Goal: Information Seeking & Learning: Learn about a topic

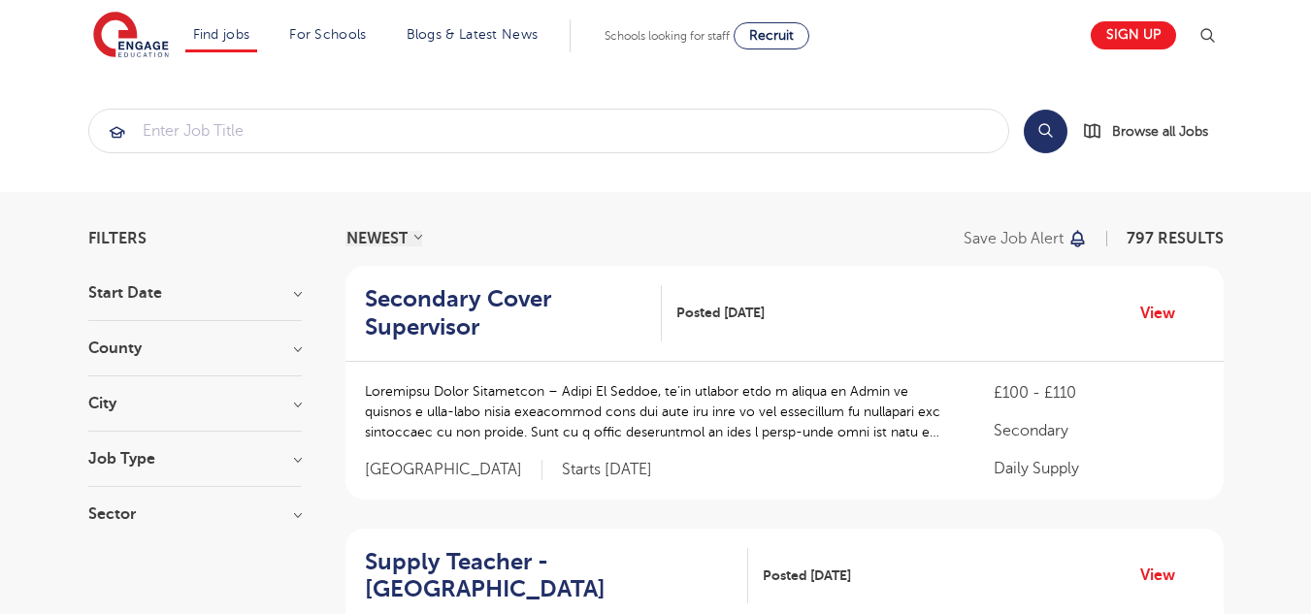
click at [298, 289] on h3 "Start Date" at bounding box center [195, 293] width 214 height 16
click at [275, 296] on h3 "Start Date" at bounding box center [195, 293] width 214 height 16
click at [290, 294] on h3 "Start Date" at bounding box center [195, 293] width 214 height 16
click at [1138, 36] on link "Sign up" at bounding box center [1133, 35] width 85 height 28
click at [244, 307] on div "Start Date September 117 October 1 Show more" at bounding box center [195, 303] width 214 height 36
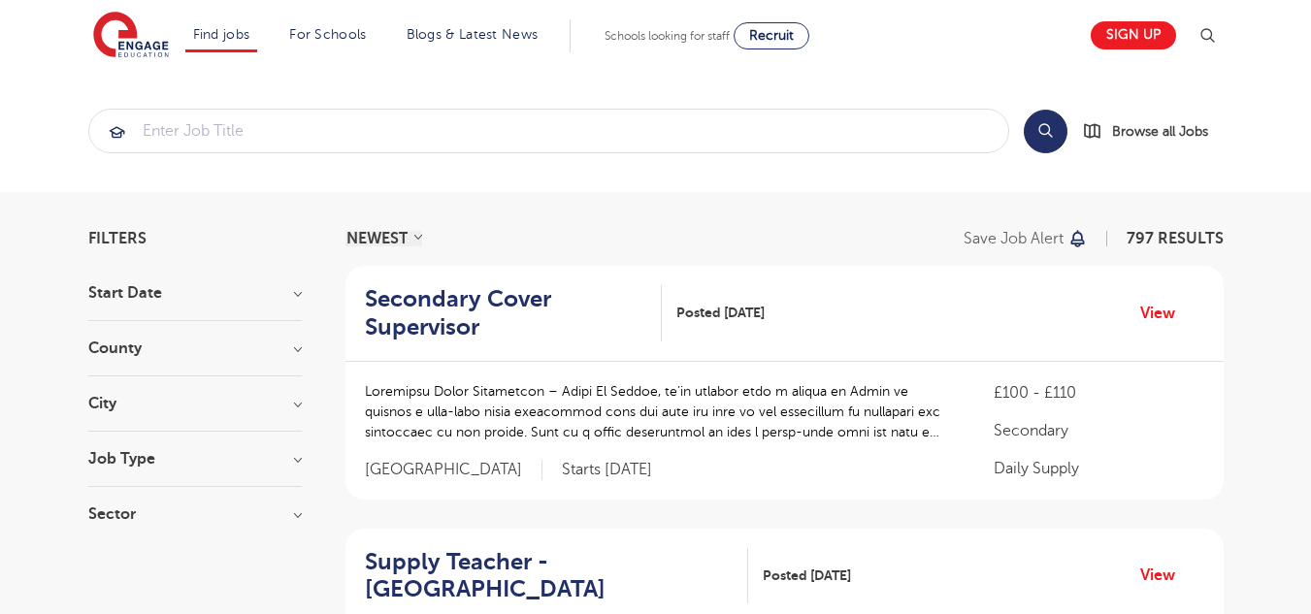
click at [1145, 52] on div "Sign up" at bounding box center [1148, 35] width 140 height 39
click at [1144, 36] on link "Sign up" at bounding box center [1133, 35] width 85 height 28
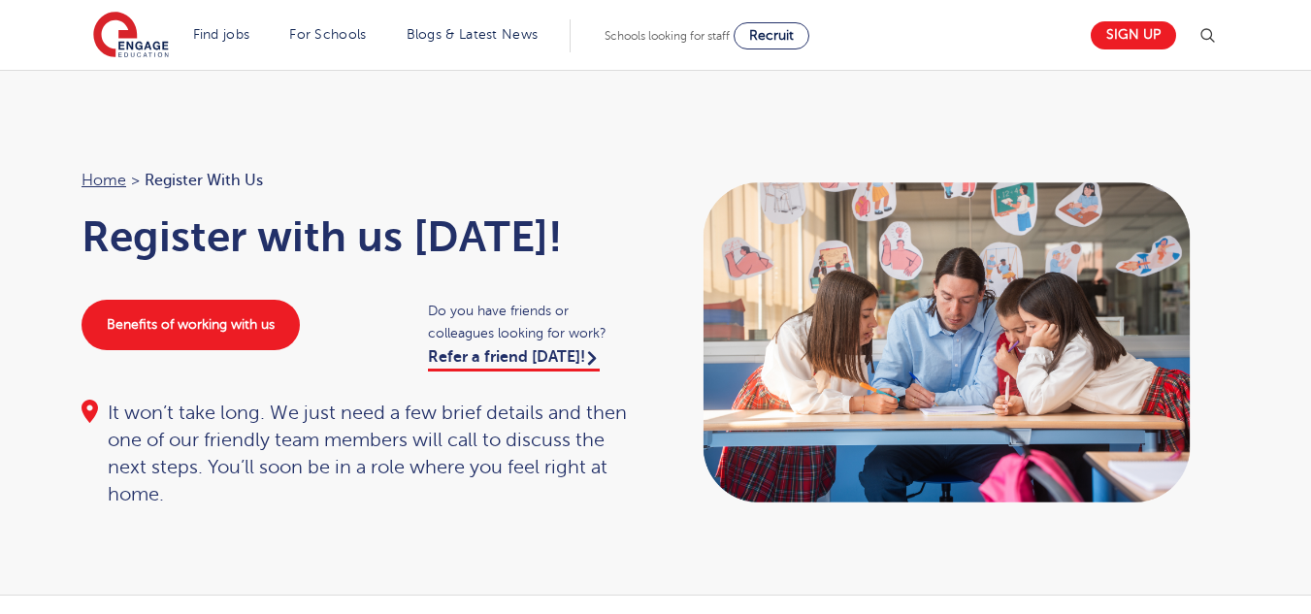
click at [1211, 43] on img at bounding box center [1207, 35] width 23 height 23
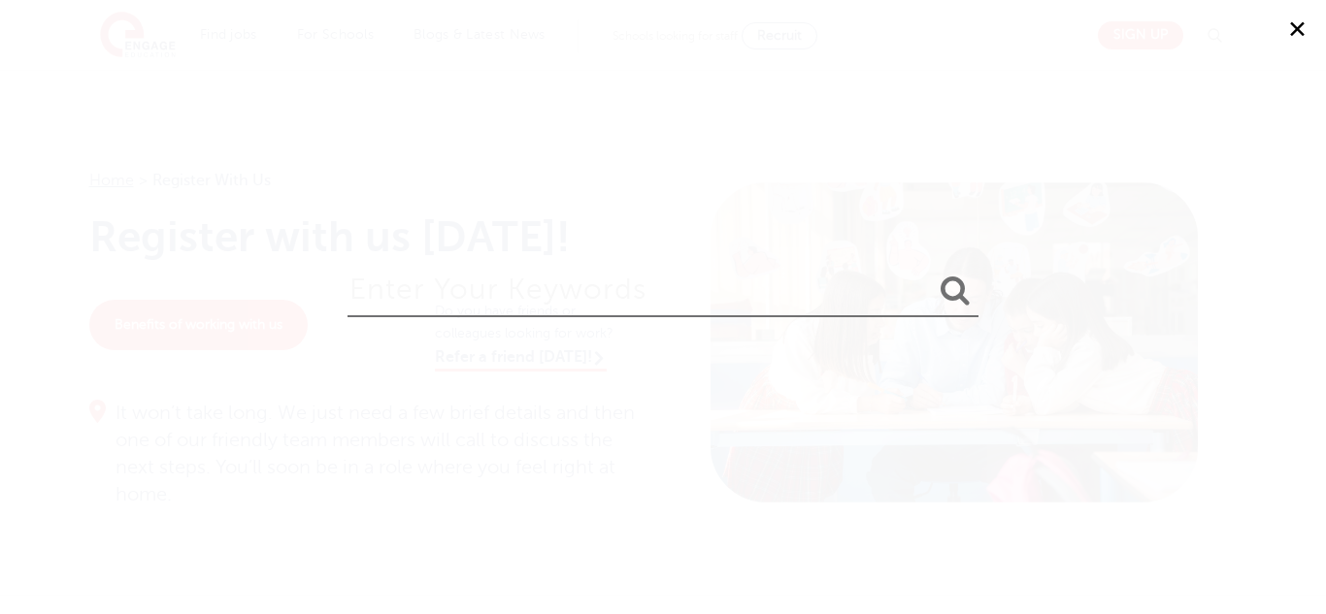
drag, startPoint x: 569, startPoint y: 303, endPoint x: 560, endPoint y: 296, distance: 11.1
click at [569, 303] on input "search" at bounding box center [662, 285] width 631 height 63
type input "log in"
click at [932, 274] on button "submit" at bounding box center [955, 292] width 47 height 36
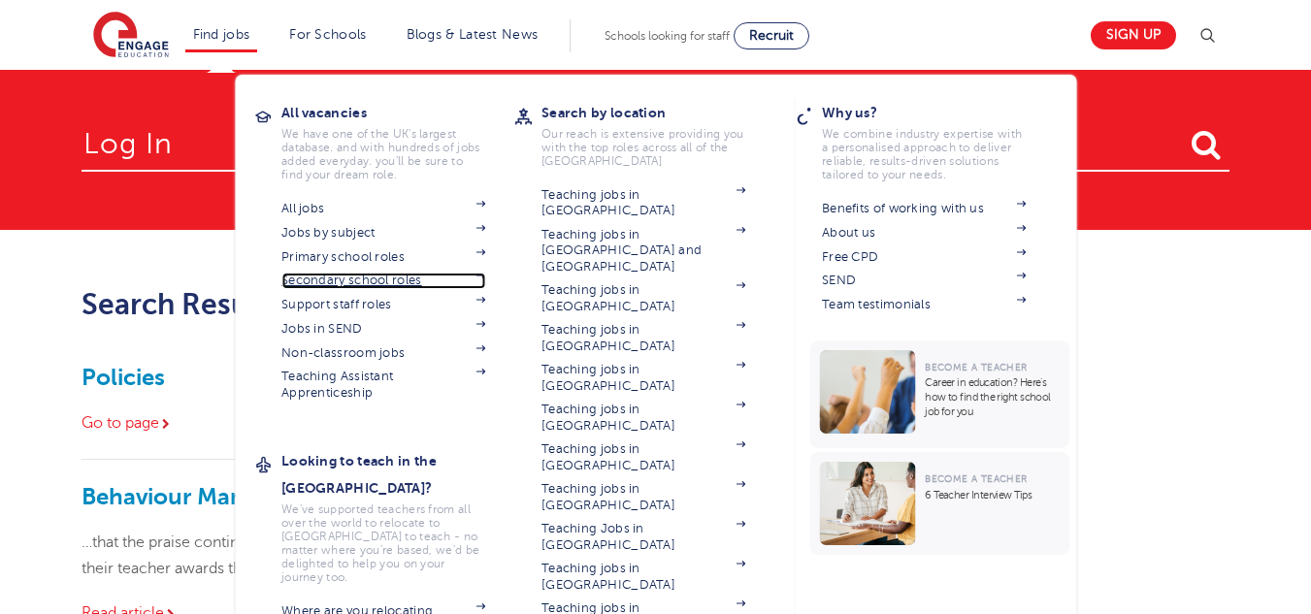
click at [401, 288] on link "Secondary school roles" at bounding box center [383, 281] width 204 height 16
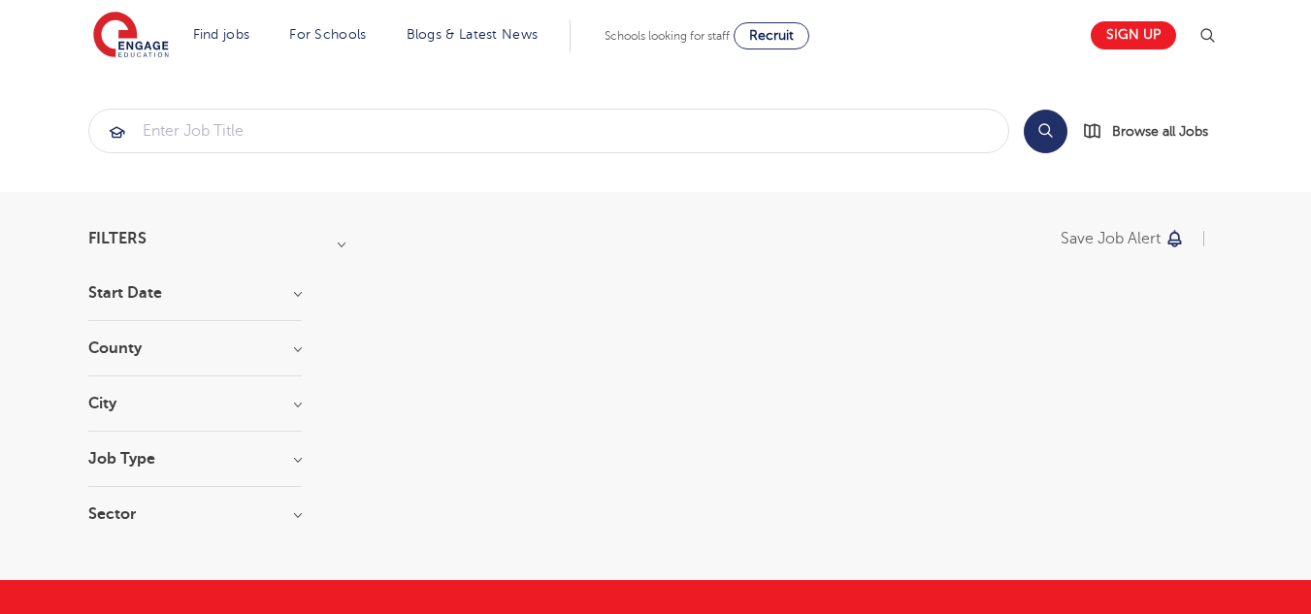
click at [195, 299] on h3 "Start Date" at bounding box center [195, 293] width 214 height 16
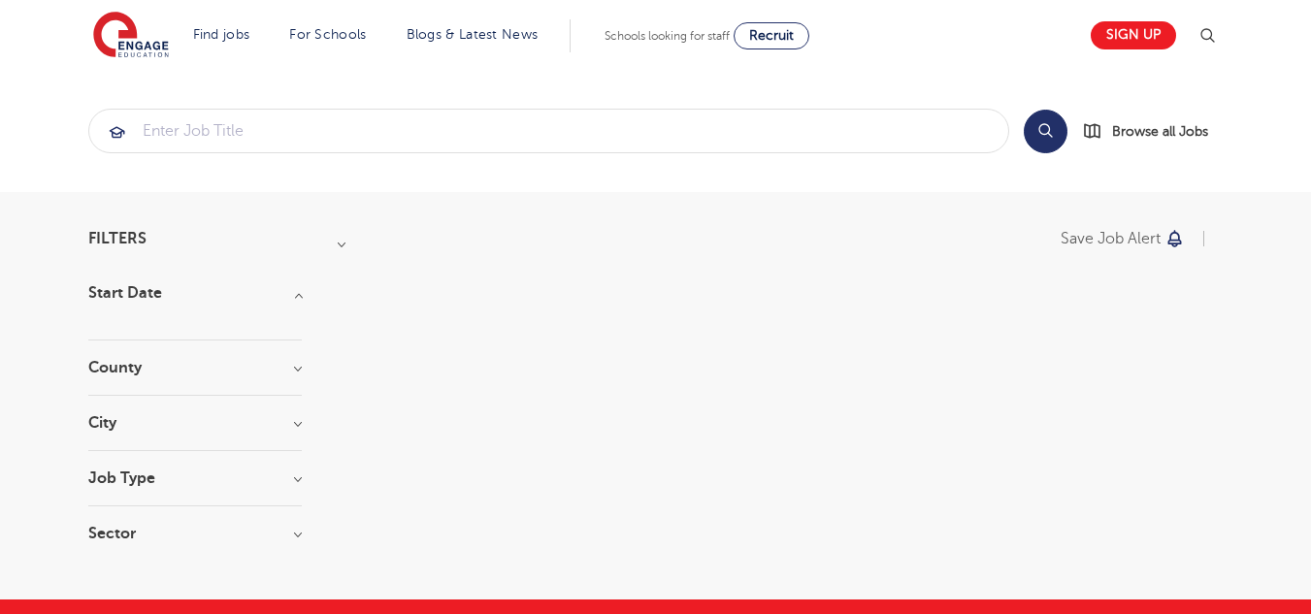
click at [198, 295] on h3 "Start Date" at bounding box center [195, 293] width 214 height 16
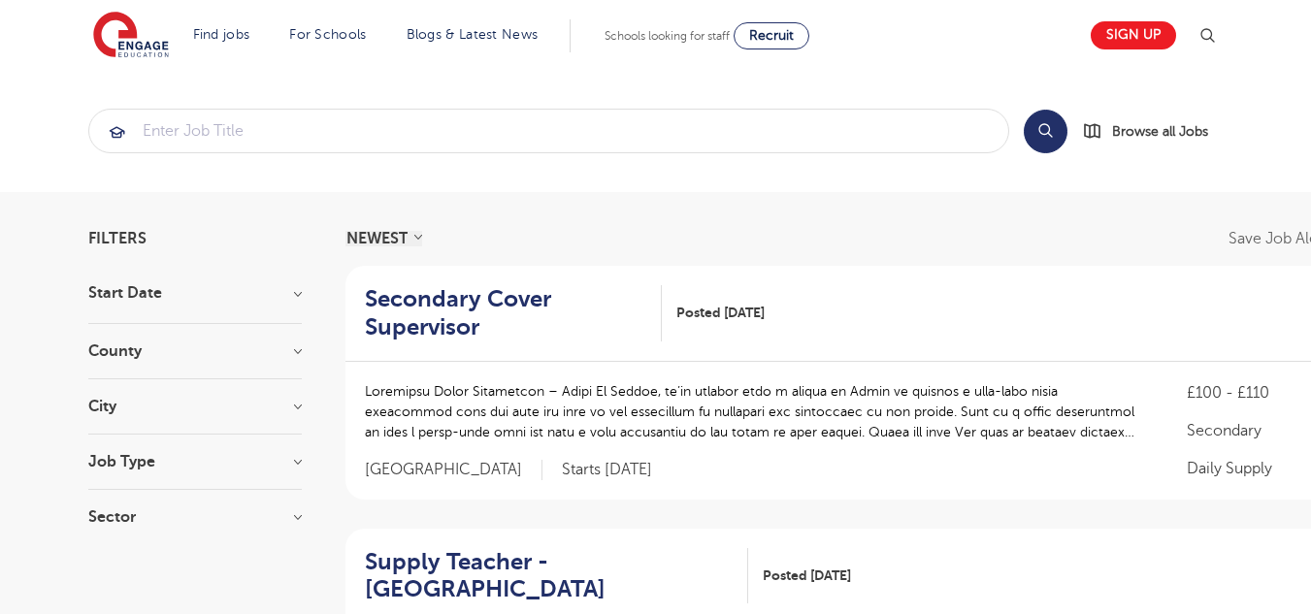
click at [262, 285] on h3 "Start Date" at bounding box center [195, 293] width 214 height 16
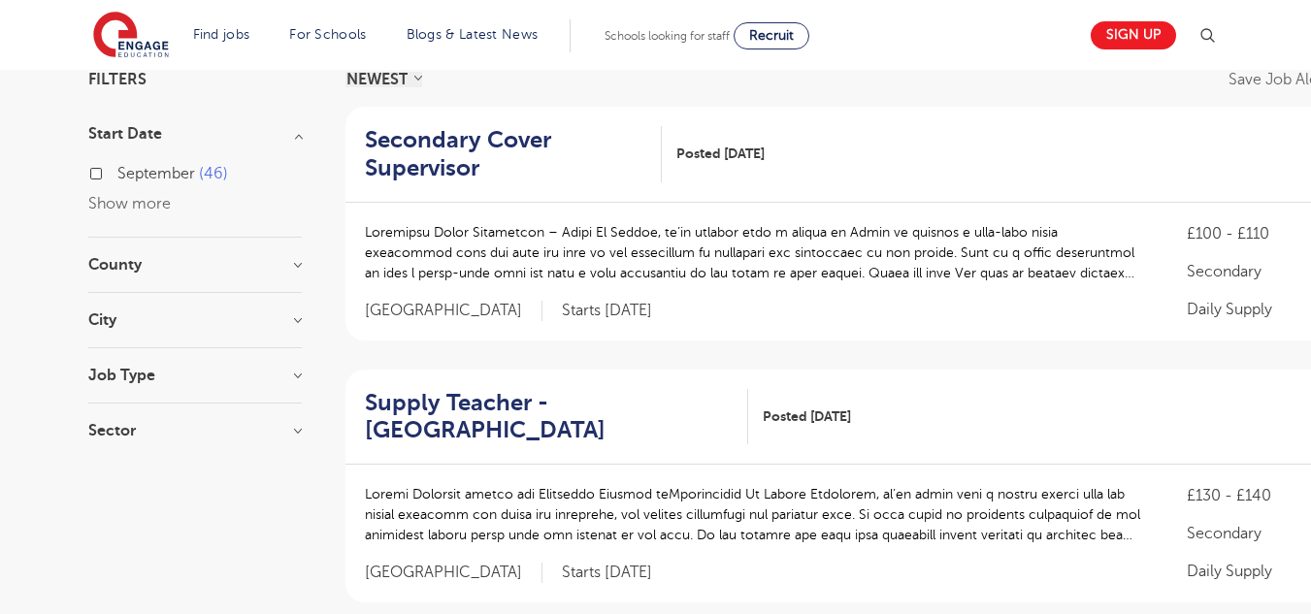
scroll to position [194, 0]
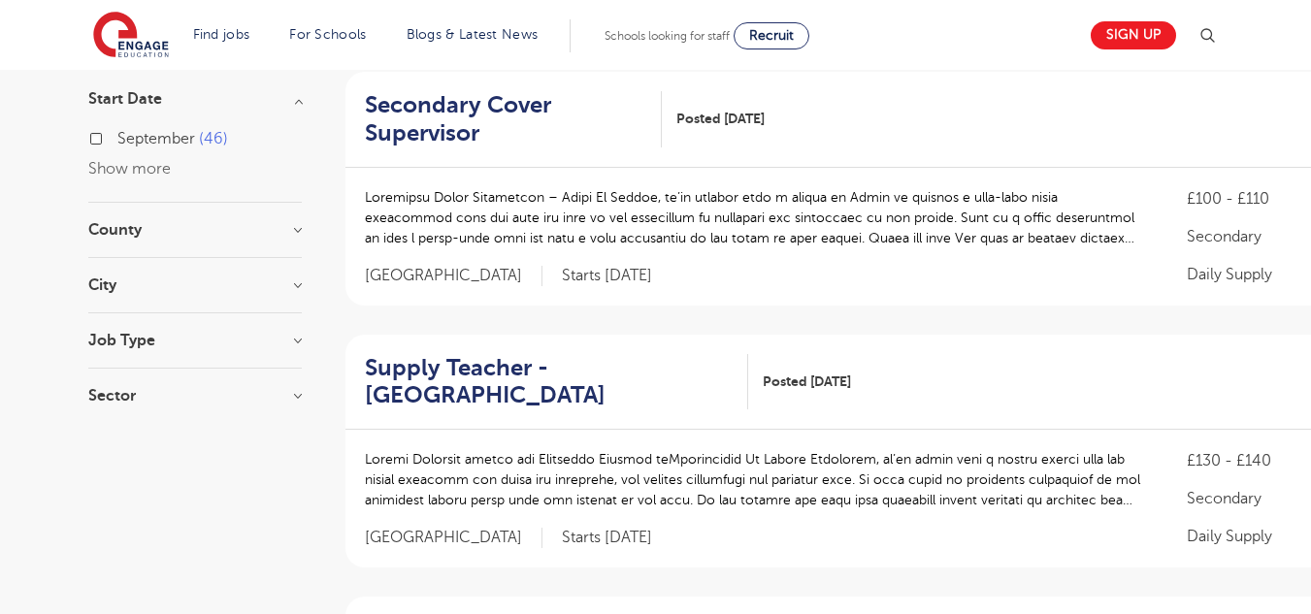
click at [280, 233] on h3 "County" at bounding box center [195, 230] width 214 height 16
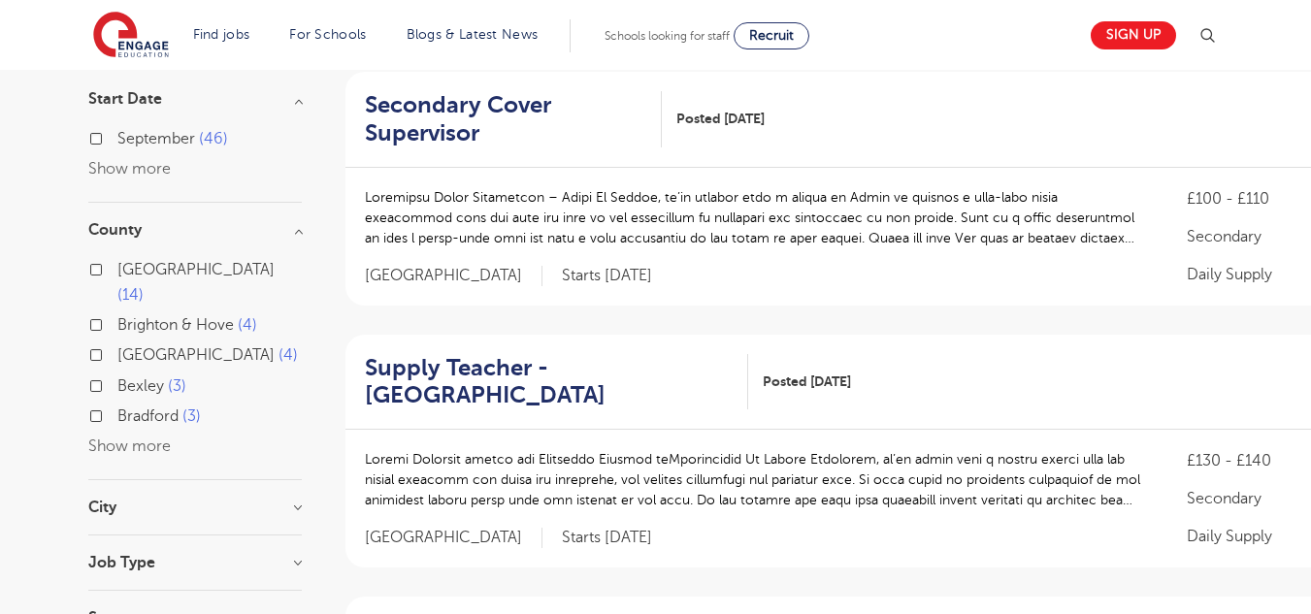
click at [280, 233] on h3 "County" at bounding box center [195, 230] width 214 height 16
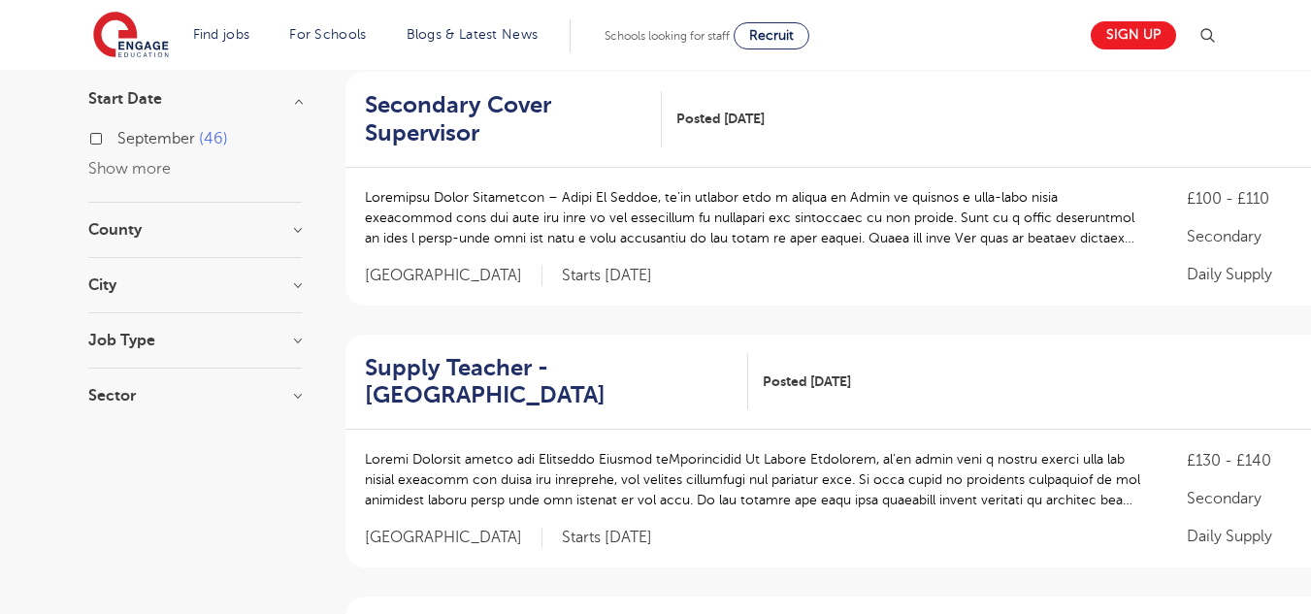
click at [277, 278] on h3 "City" at bounding box center [195, 286] width 214 height 16
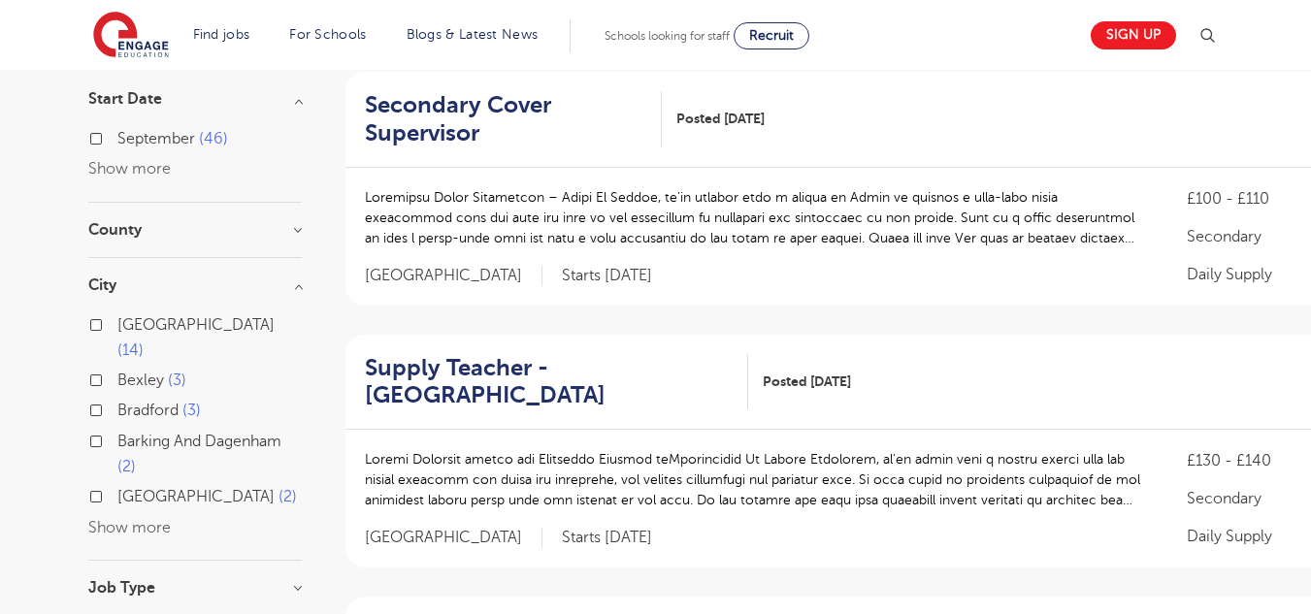
click at [277, 278] on h3 "City" at bounding box center [195, 286] width 214 height 16
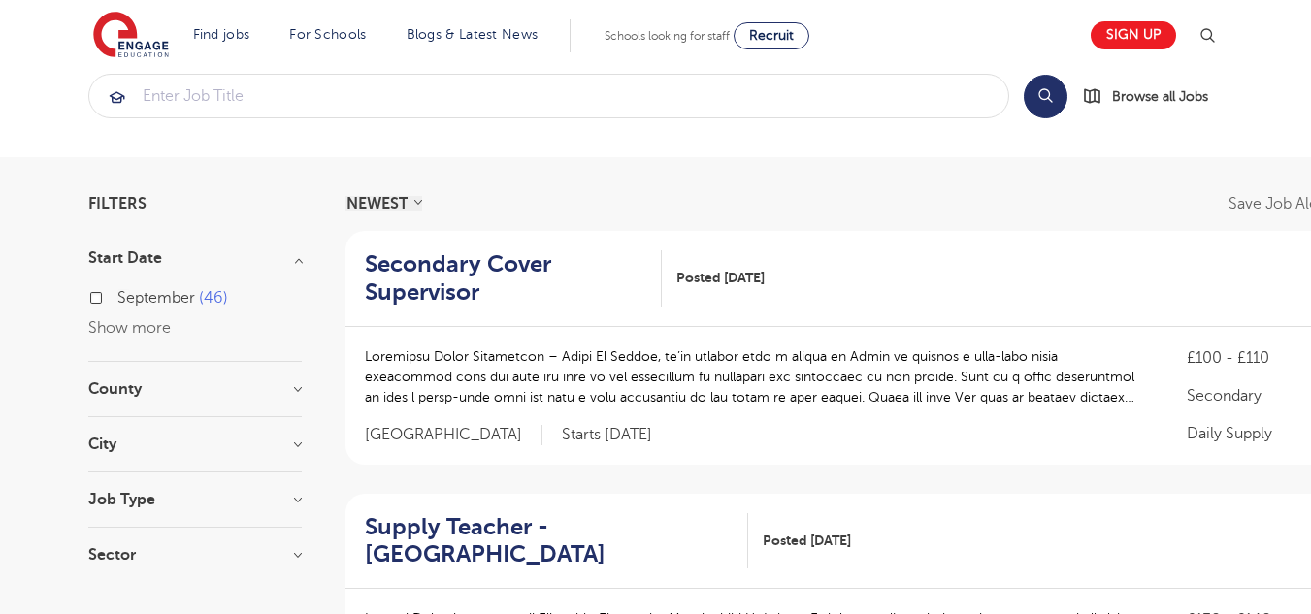
scroll to position [0, 0]
